Goal: Navigation & Orientation: Find specific page/section

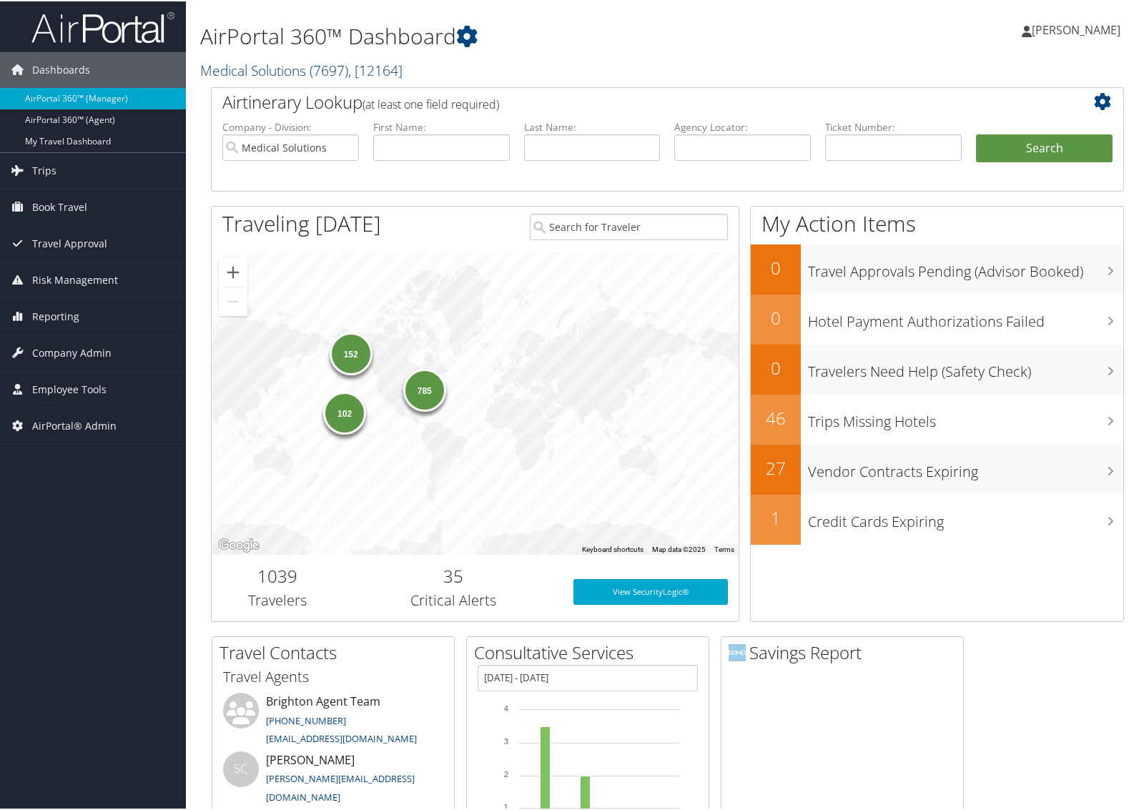
click at [245, 62] on link "Medical Solutions ( 7697 ) , [ 12164 ]" at bounding box center [301, 68] width 202 height 19
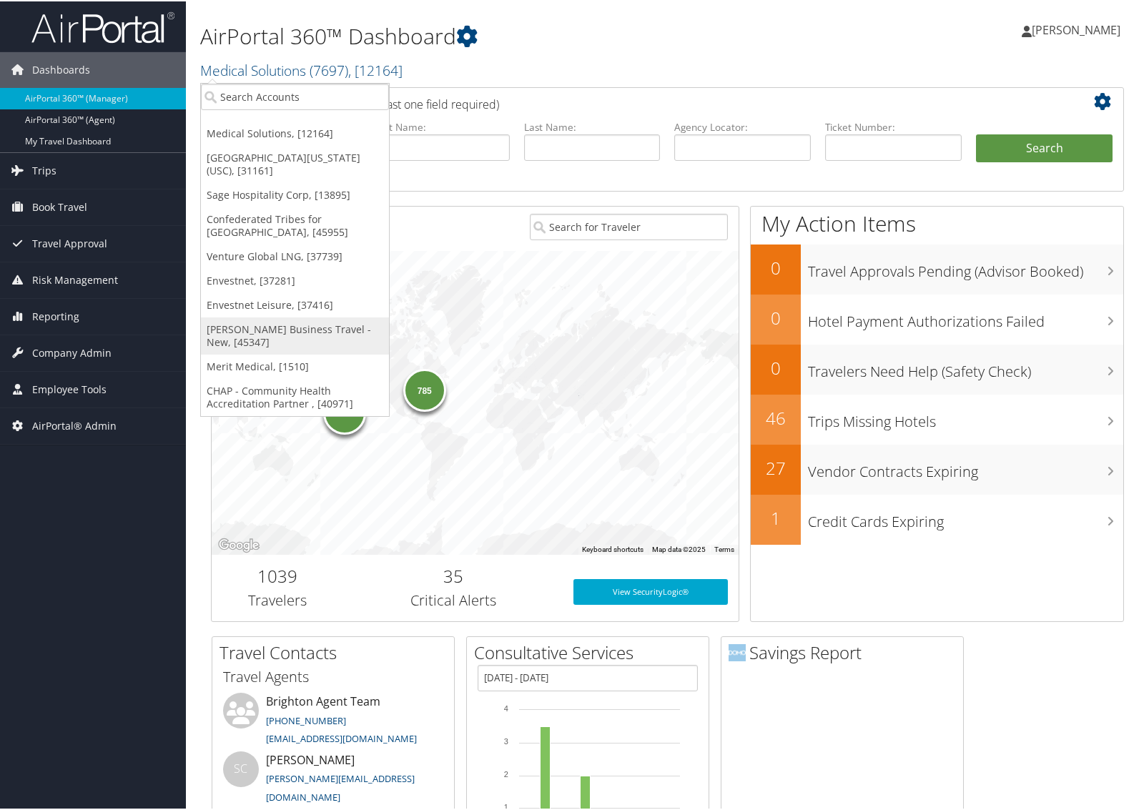
click at [234, 330] on link "[PERSON_NAME] Business Travel - New, [45347]" at bounding box center [295, 334] width 188 height 37
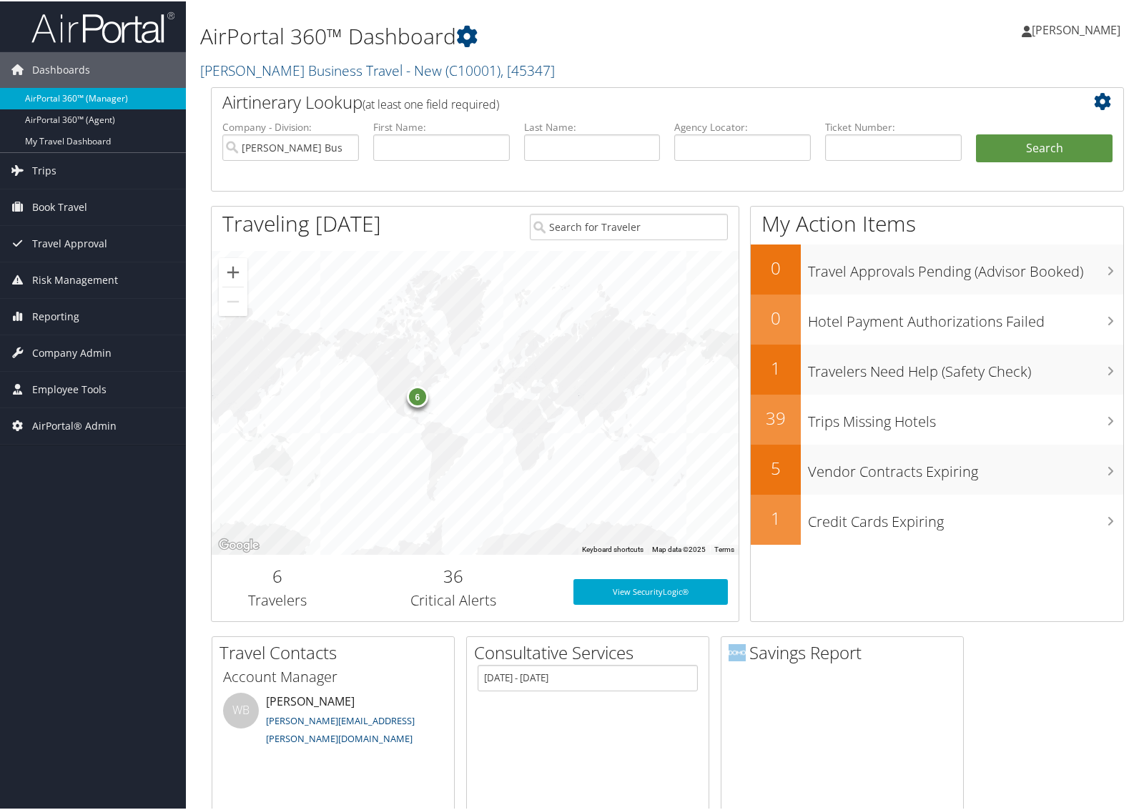
click at [94, 90] on link "AirPortal 360™ (Manager)" at bounding box center [93, 97] width 186 height 21
